Goal: Task Accomplishment & Management: Manage account settings

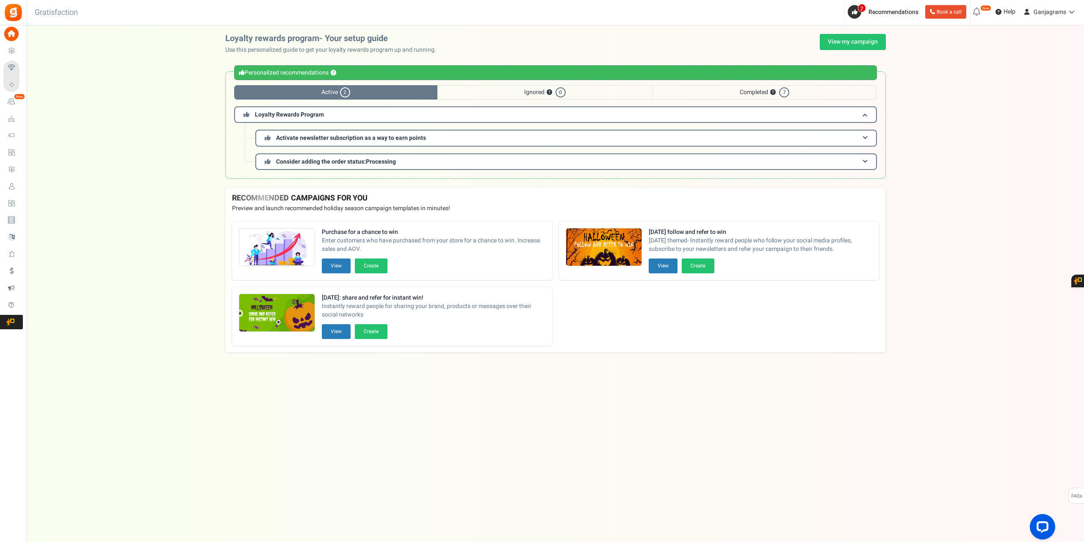
click at [0, 0] on span "Users" at bounding box center [0, 0] width 0 height 0
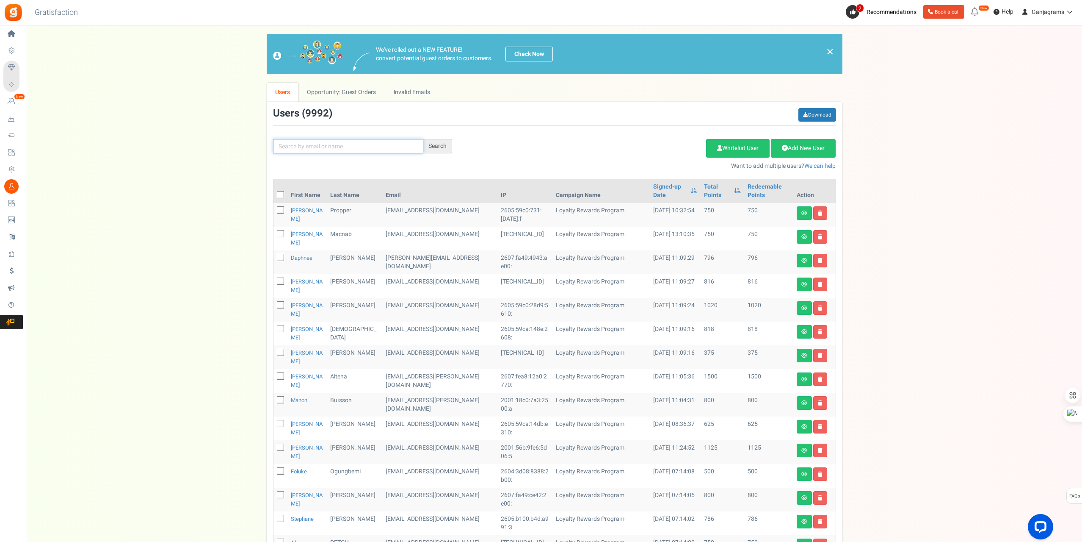
click at [312, 148] on input "text" at bounding box center [348, 146] width 150 height 14
paste input "[EMAIL_ADDRESS][DOMAIN_NAME]"
type input "[EMAIL_ADDRESS][DOMAIN_NAME]"
click at [426, 150] on div "Search" at bounding box center [437, 146] width 29 height 14
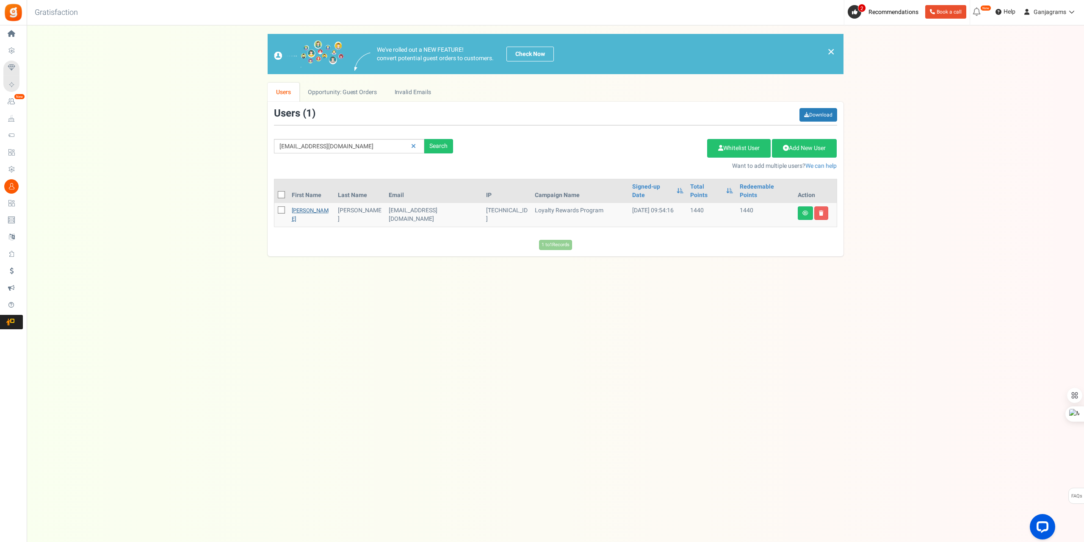
click at [296, 206] on link "[PERSON_NAME]" at bounding box center [310, 214] width 37 height 17
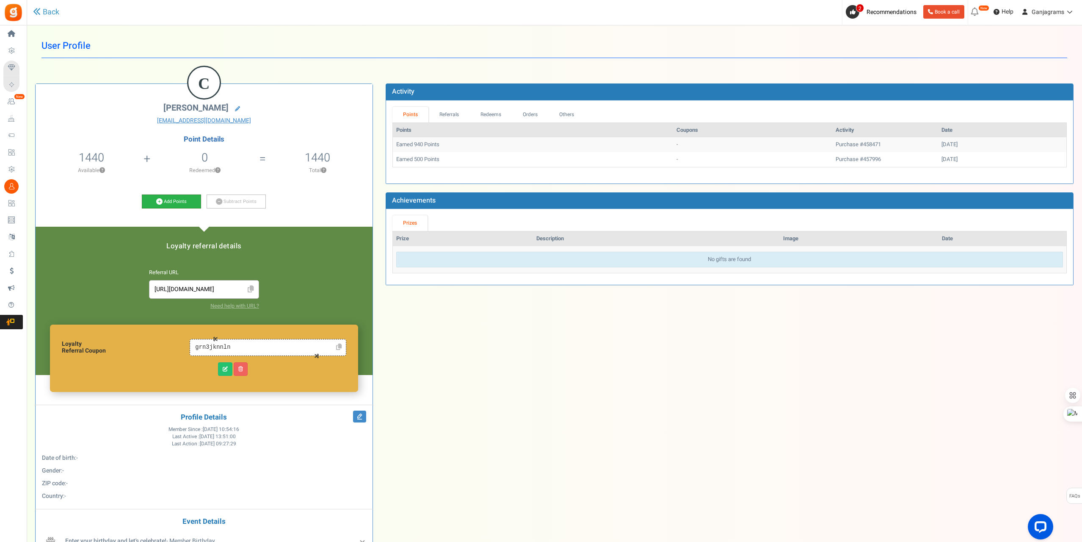
click at [174, 201] on link "Add Points" at bounding box center [171, 201] width 59 height 14
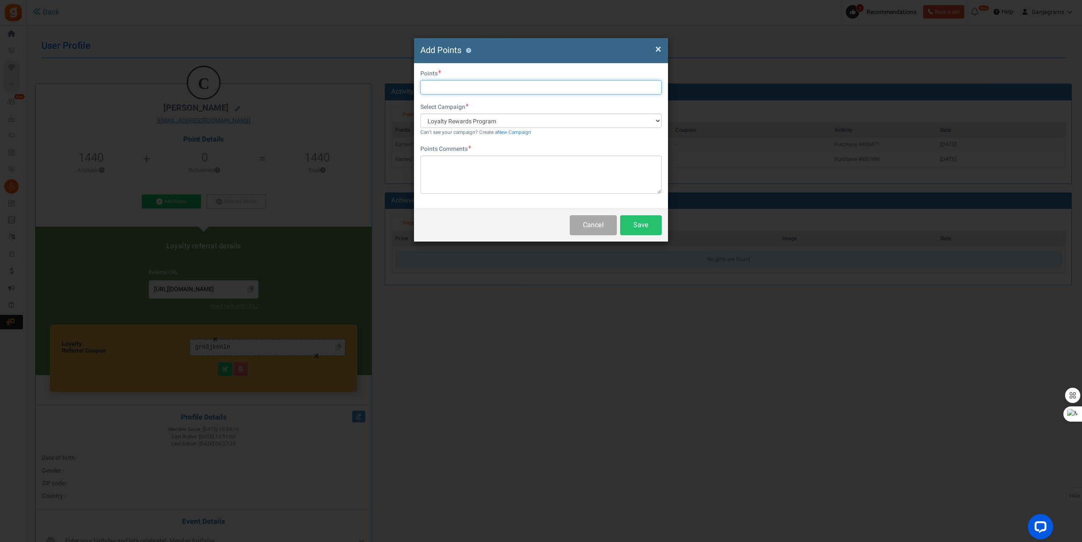
click at [465, 91] on input "text" at bounding box center [540, 87] width 241 height 14
paste input "10,800"
click at [464, 171] on textarea at bounding box center [540, 174] width 241 height 38
click at [432, 87] on input "10,800" at bounding box center [540, 87] width 241 height 14
type input "10800"
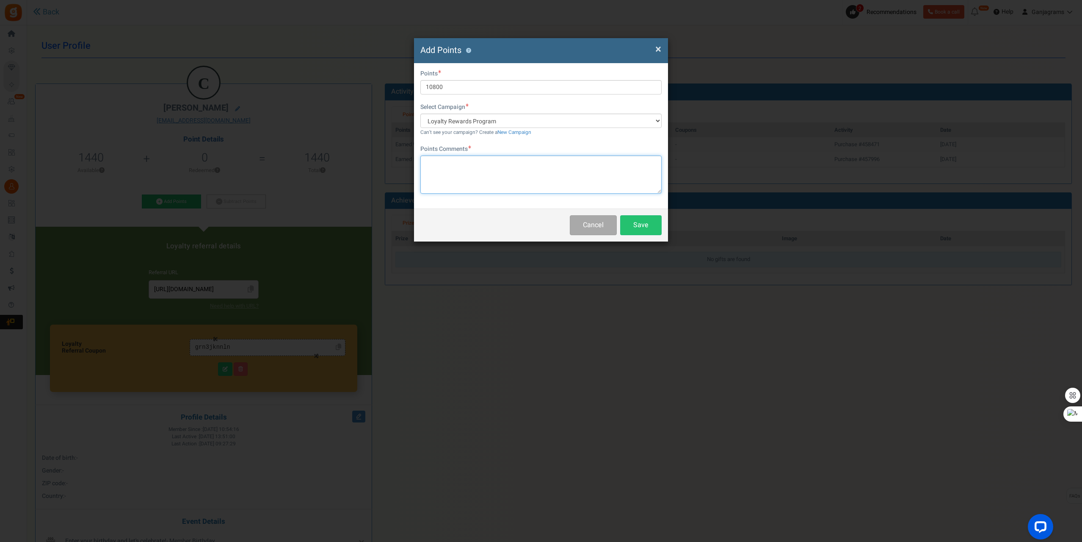
click at [494, 176] on textarea at bounding box center [540, 174] width 241 height 38
click at [555, 176] on textarea "Received D8 instead of D9 oils" at bounding box center [540, 174] width 241 height 38
paste textarea "Order #458471"
type textarea "Received D8 instead of D9 oils Order #458471"
click at [652, 227] on button "Save" at bounding box center [640, 225] width 41 height 20
